Goal: Transaction & Acquisition: Purchase product/service

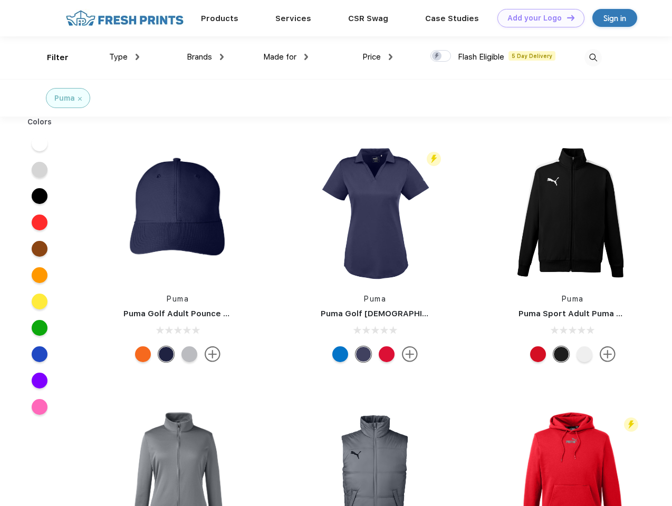
scroll to position [1, 0]
click at [537, 18] on link "Add your Logo Design Tool" at bounding box center [540, 18] width 87 height 18
click at [0, 0] on div "Design Tool" at bounding box center [0, 0] width 0 height 0
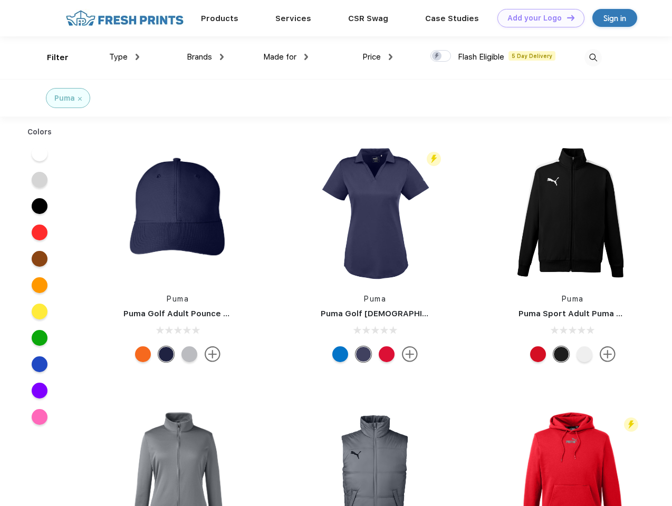
click at [566, 17] on link "Add your Logo Design Tool" at bounding box center [540, 18] width 87 height 18
click at [51, 58] on div "Filter" at bounding box center [58, 58] width 22 height 12
click at [124, 57] on span "Type" at bounding box center [118, 56] width 18 height 9
click at [205, 57] on span "Brands" at bounding box center [199, 56] width 25 height 9
click at [286, 57] on span "Made for" at bounding box center [279, 56] width 33 height 9
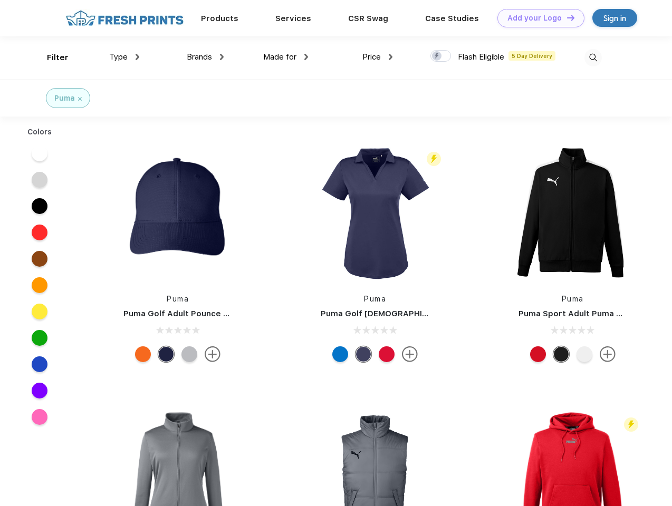
click at [378, 57] on span "Price" at bounding box center [371, 56] width 18 height 9
click at [441, 56] on div at bounding box center [440, 56] width 21 height 12
click at [437, 56] on input "checkbox" at bounding box center [433, 53] width 7 height 7
click at [593, 58] on img at bounding box center [593, 57] width 17 height 17
